Goal: Task Accomplishment & Management: Use online tool/utility

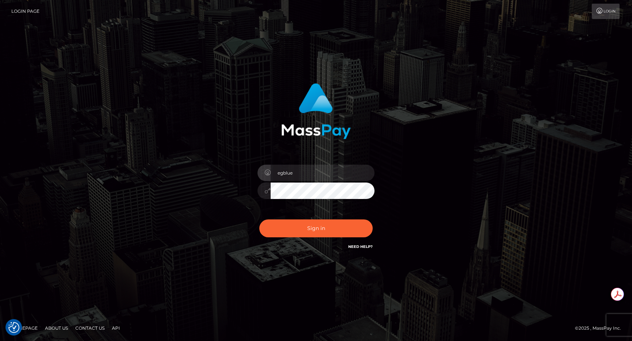
click at [489, 124] on div "egblue Sign in" at bounding box center [315, 171] width 417 height 186
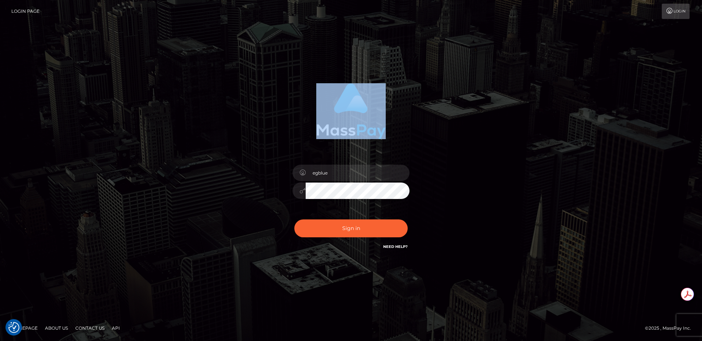
drag, startPoint x: 266, startPoint y: 73, endPoint x: 412, endPoint y: 121, distance: 152.9
click at [412, 121] on div "egblue Sign in" at bounding box center [351, 171] width 702 height 296
click at [412, 121] on div at bounding box center [351, 108] width 192 height 61
drag, startPoint x: 409, startPoint y: 107, endPoint x: 250, endPoint y: 95, distance: 159.8
click at [250, 95] on div "egblue" at bounding box center [351, 171] width 203 height 186
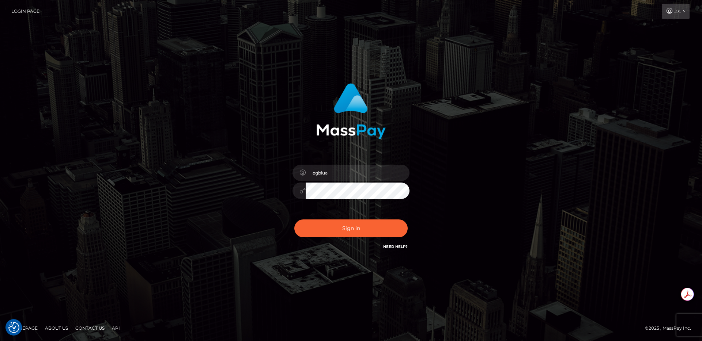
click at [250, 95] on div "egblue" at bounding box center [351, 171] width 203 height 186
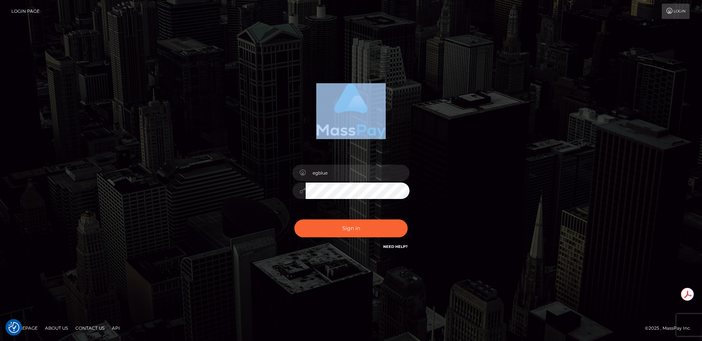
drag, startPoint x: 277, startPoint y: 103, endPoint x: 436, endPoint y: 111, distance: 159.9
click at [436, 111] on div at bounding box center [351, 108] width 192 height 61
drag, startPoint x: 435, startPoint y: 108, endPoint x: 235, endPoint y: 99, distance: 199.8
click at [235, 99] on div "egblue Sign in" at bounding box center [351, 171] width 417 height 186
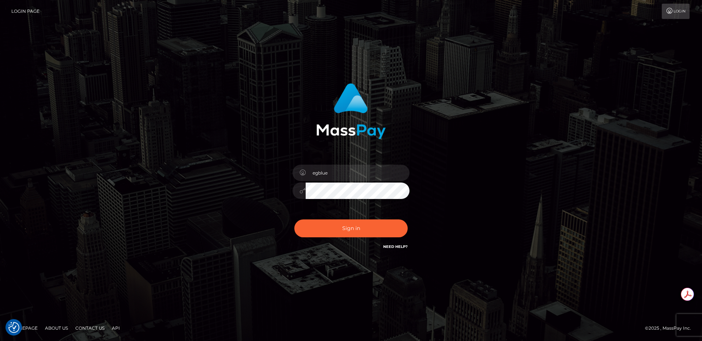
click at [235, 99] on div "egblue Sign in" at bounding box center [351, 171] width 417 height 186
click at [344, 220] on button "Sign in" at bounding box center [350, 229] width 113 height 18
type input "egblue"
click at [341, 223] on button "Sign in" at bounding box center [350, 229] width 113 height 18
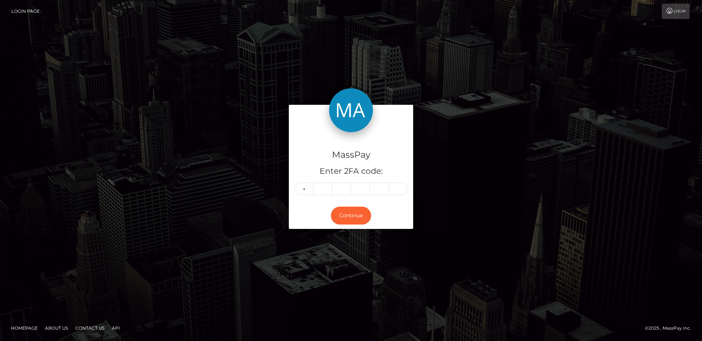
type input "6"
type input "3"
type input "2"
type input "1"
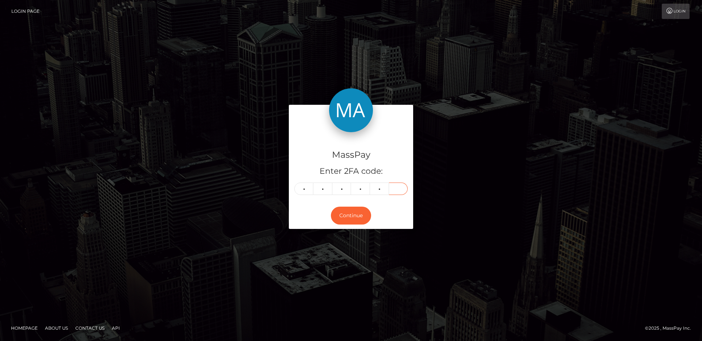
type input "4"
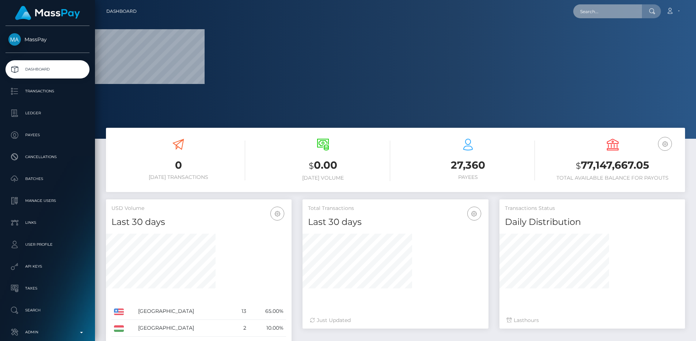
click at [594, 12] on input "text" at bounding box center [607, 11] width 69 height 14
paste input "pout_U4G4z3mHanWop"
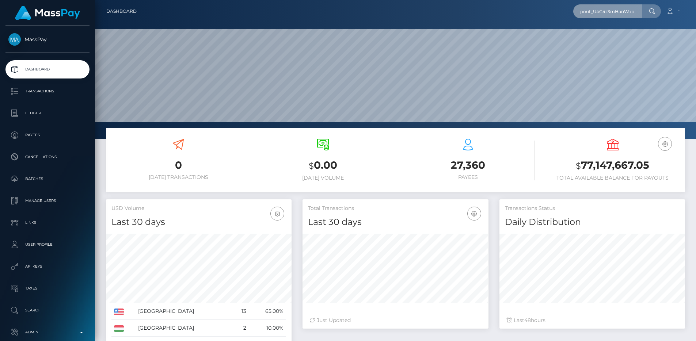
scroll to position [0, 5]
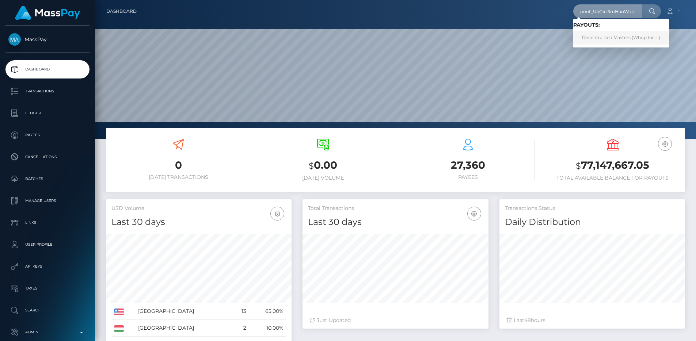
type input "pout_U4G4z3mHanWop"
click at [615, 35] on link "Decentralized Masters (Whop Inc - )" at bounding box center [621, 38] width 96 height 14
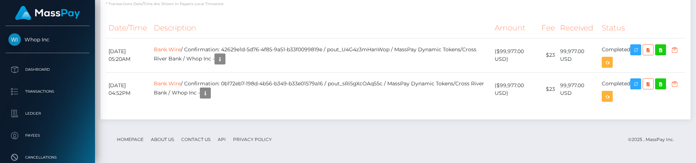
scroll to position [88, 186]
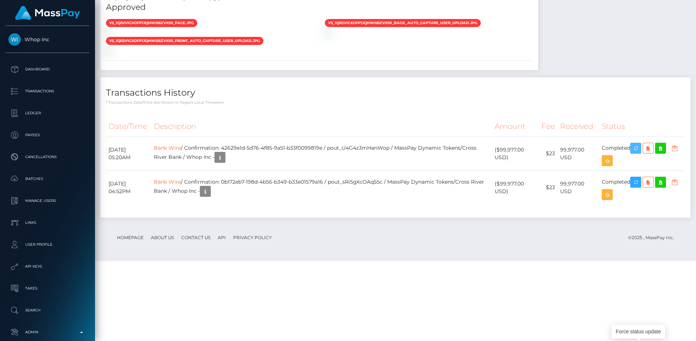
scroll to position [617, 0]
click at [291, 54] on div at bounding box center [210, 51] width 219 height 8
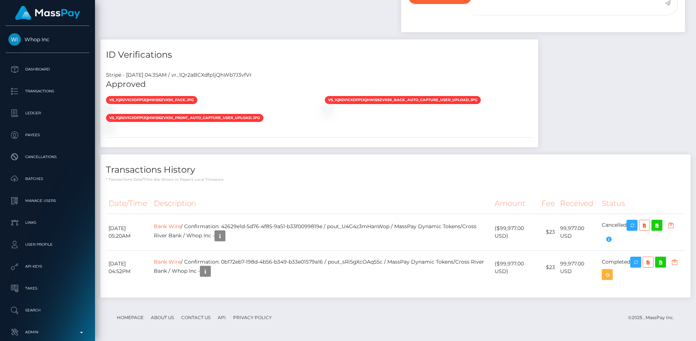
scroll to position [88, 186]
drag, startPoint x: 342, startPoint y: 266, endPoint x: 239, endPoint y: 266, distance: 102.3
click at [239, 266] on td "Bank Wire / Confirmation: 0b172eb7-198d-4b56-b349-b33e01579a16 / pout_sRi5gXcOA…" at bounding box center [321, 268] width 341 height 34
copy td "0b172eb7-198d-4b56-b349-b33e01579a16"
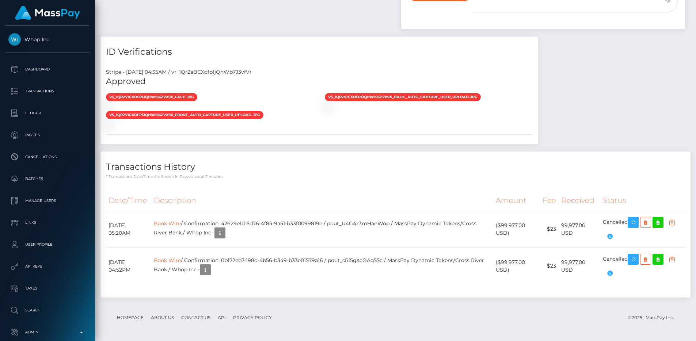
scroll to position [88, 186]
click at [449, 179] on p "* Transactions date/time are shown in payee's local timezone" at bounding box center [395, 176] width 579 height 5
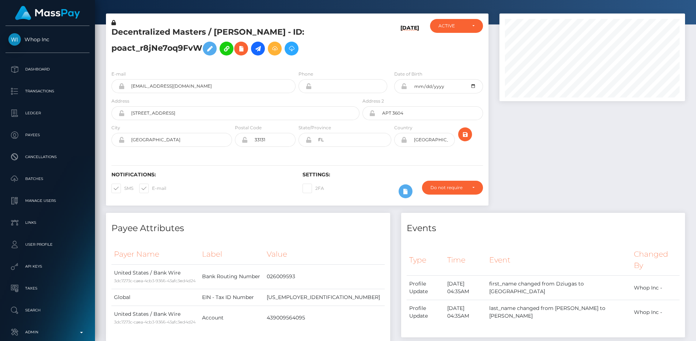
scroll to position [0, 0]
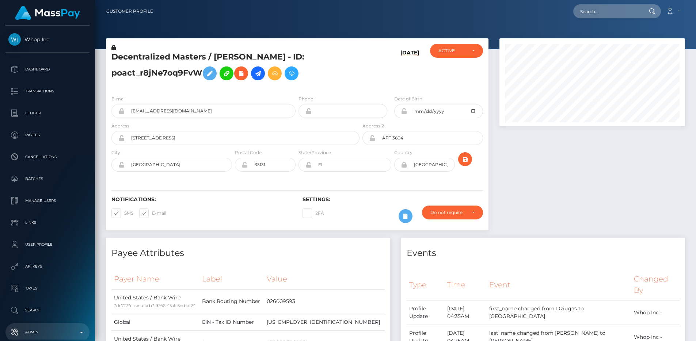
click at [59, 329] on p "Admin" at bounding box center [47, 332] width 78 height 11
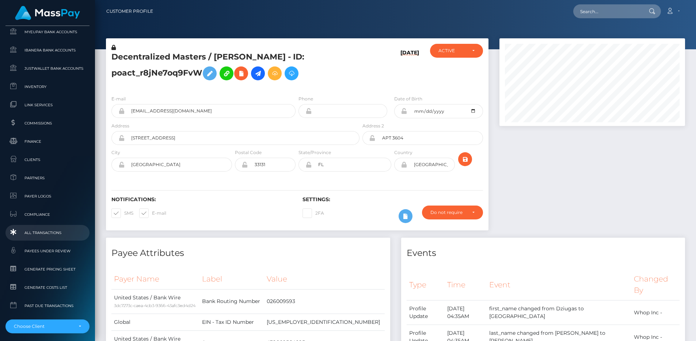
click at [41, 240] on link "All Transactions" at bounding box center [47, 233] width 84 height 16
